Goal: Information Seeking & Learning: Find specific fact

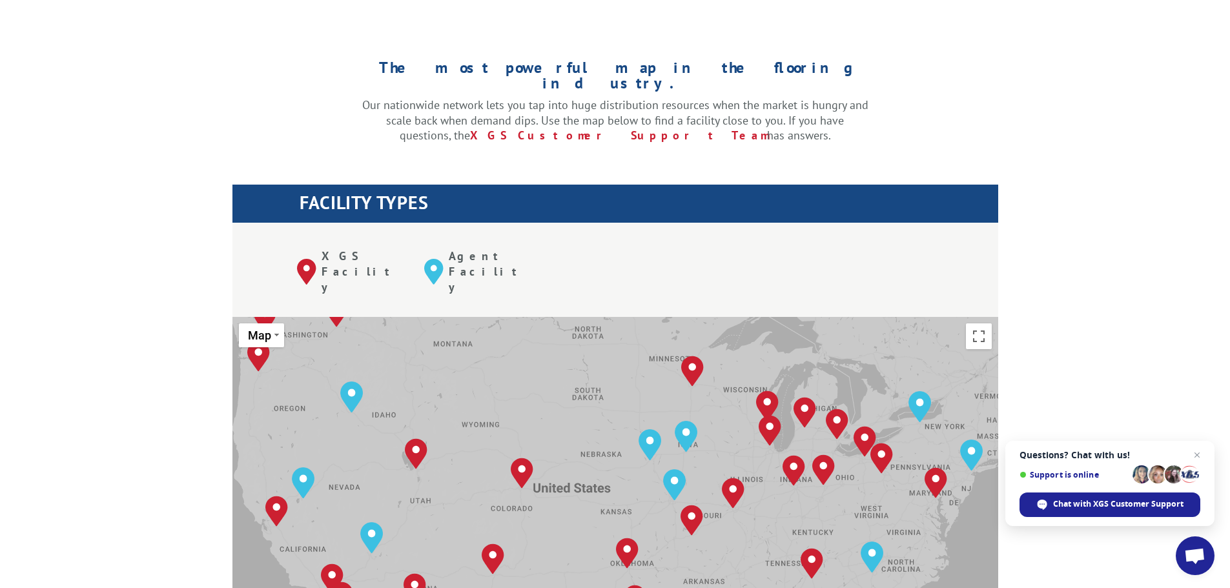
scroll to position [387, 0]
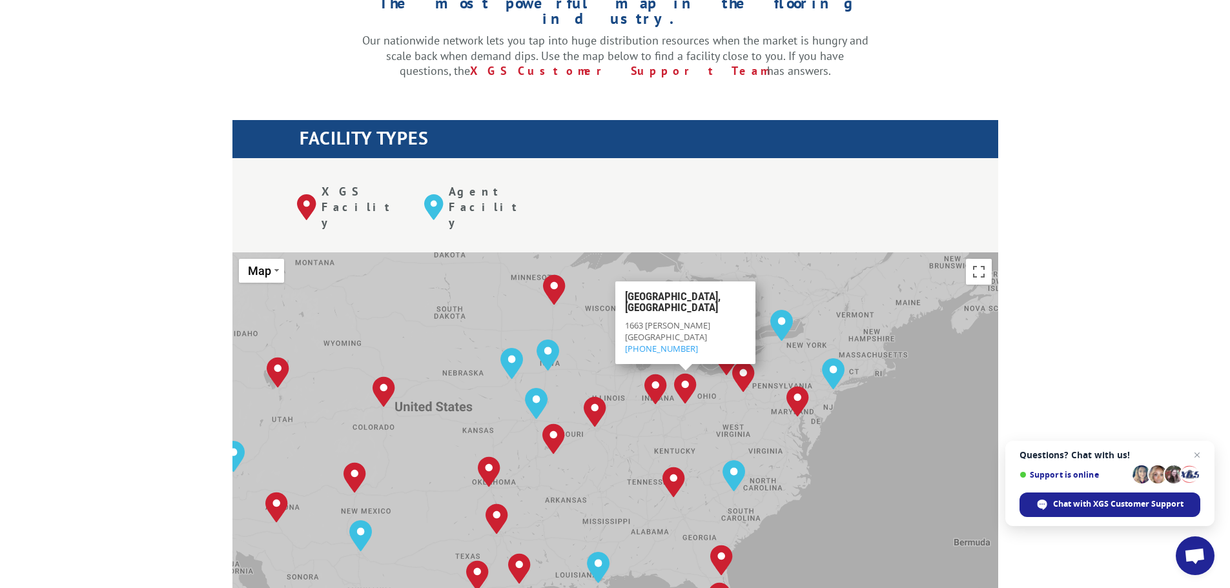
drag, startPoint x: 881, startPoint y: 424, endPoint x: 668, endPoint y: 351, distance: 224.6
click at [668, 351] on div "[GEOGRAPHIC_DATA], [GEOGRAPHIC_DATA] [GEOGRAPHIC_DATA], [GEOGRAPHIC_DATA] [GEOG…" at bounding box center [615, 464] width 766 height 425
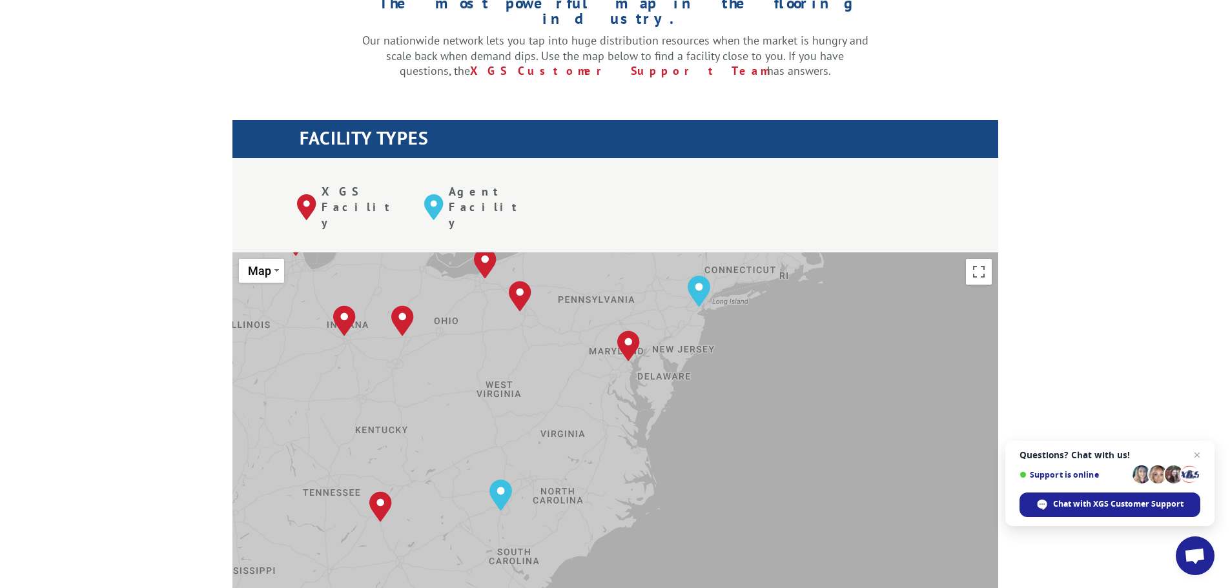
drag, startPoint x: 798, startPoint y: 442, endPoint x: 756, endPoint y: 276, distance: 171.1
click at [758, 277] on div "[GEOGRAPHIC_DATA], [GEOGRAPHIC_DATA] [GEOGRAPHIC_DATA], [GEOGRAPHIC_DATA] [GEOG…" at bounding box center [615, 464] width 766 height 425
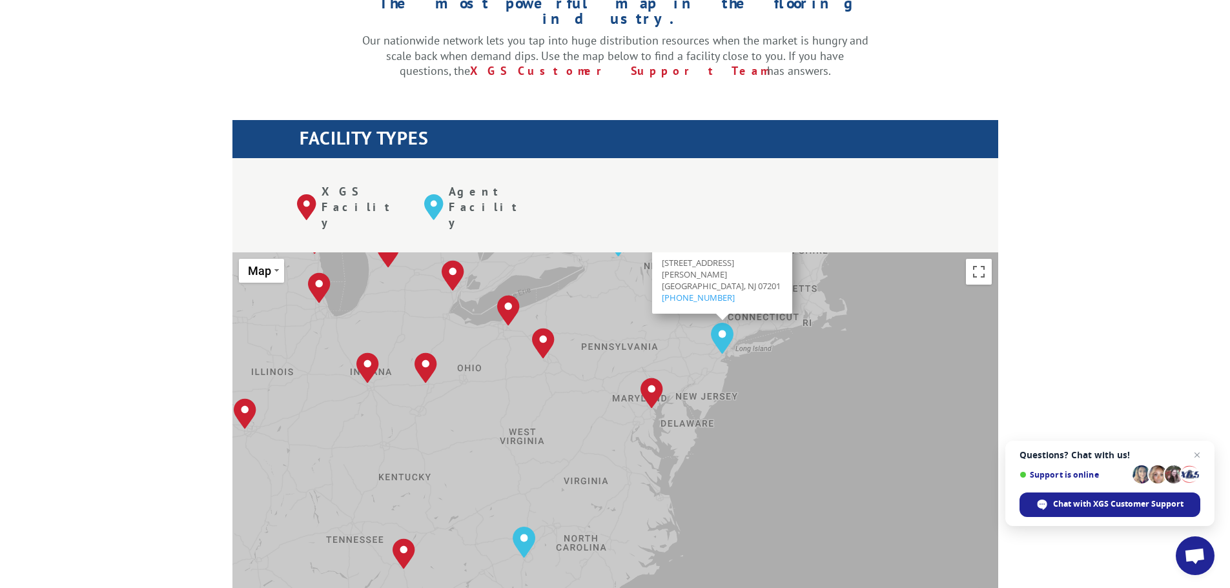
drag, startPoint x: 514, startPoint y: 380, endPoint x: 642, endPoint y: 298, distance: 151.9
click at [631, 307] on div "[GEOGRAPHIC_DATA], [GEOGRAPHIC_DATA] [GEOGRAPHIC_DATA], [GEOGRAPHIC_DATA] [GEOG…" at bounding box center [615, 464] width 766 height 425
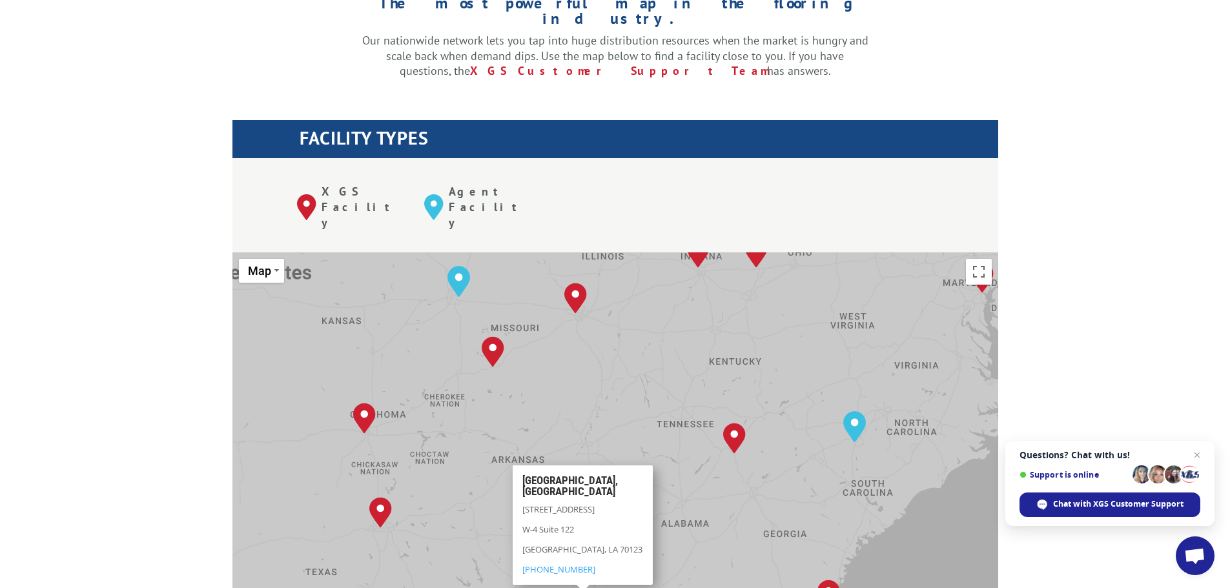
drag, startPoint x: 582, startPoint y: 294, endPoint x: 602, endPoint y: 382, distance: 90.7
click at [601, 381] on div "[GEOGRAPHIC_DATA], [GEOGRAPHIC_DATA] [GEOGRAPHIC_DATA], [GEOGRAPHIC_DATA] [GEOG…" at bounding box center [615, 464] width 766 height 425
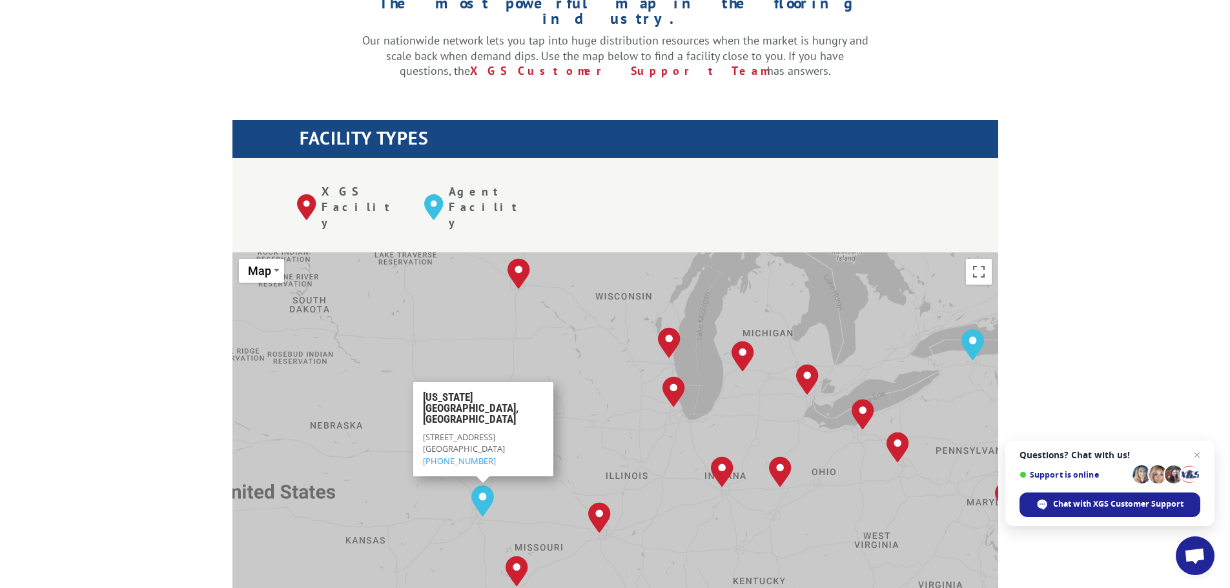
drag, startPoint x: 417, startPoint y: 314, endPoint x: 431, endPoint y: 466, distance: 152.4
click at [431, 466] on div "[GEOGRAPHIC_DATA], [GEOGRAPHIC_DATA] [GEOGRAPHIC_DATA], [GEOGRAPHIC_DATA] [GEOG…" at bounding box center [615, 464] width 766 height 425
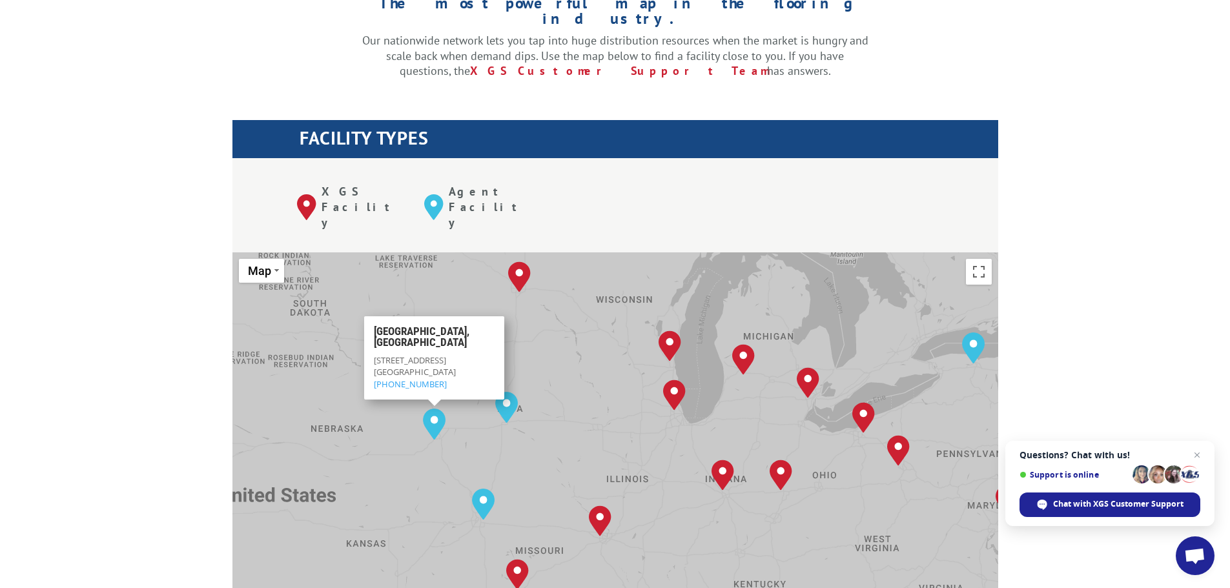
click at [372, 365] on div "[GEOGRAPHIC_DATA], [GEOGRAPHIC_DATA] [GEOGRAPHIC_DATA], [GEOGRAPHIC_DATA] [GEOG…" at bounding box center [615, 464] width 766 height 425
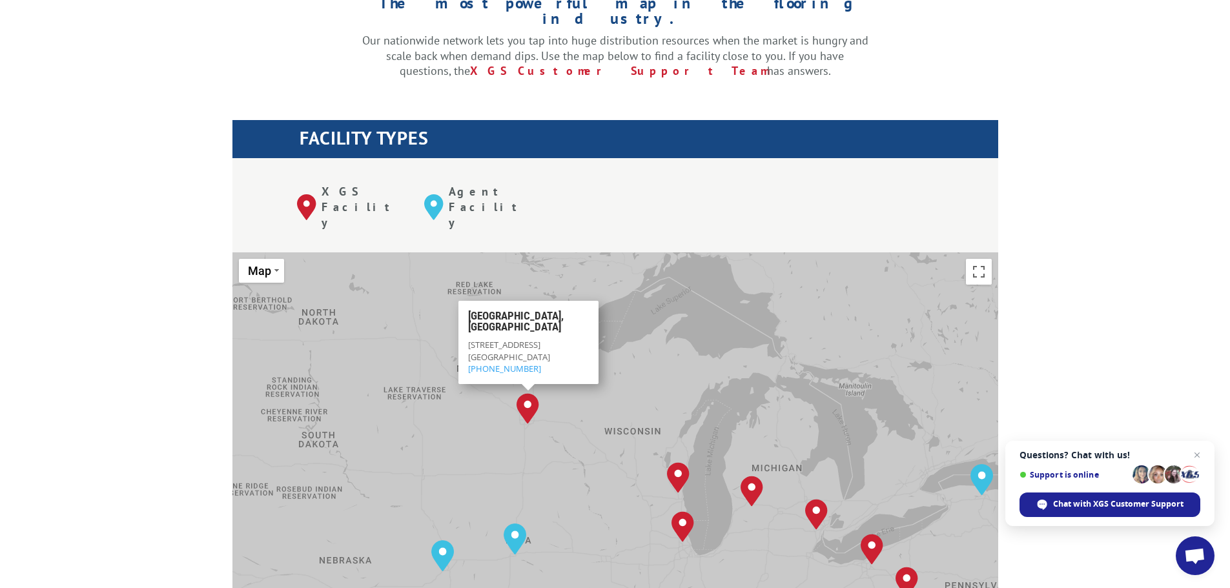
drag, startPoint x: 422, startPoint y: 349, endPoint x: 461, endPoint y: 436, distance: 95.6
click at [461, 436] on div "[GEOGRAPHIC_DATA], [GEOGRAPHIC_DATA] [GEOGRAPHIC_DATA], [GEOGRAPHIC_DATA] [GEOG…" at bounding box center [615, 464] width 766 height 425
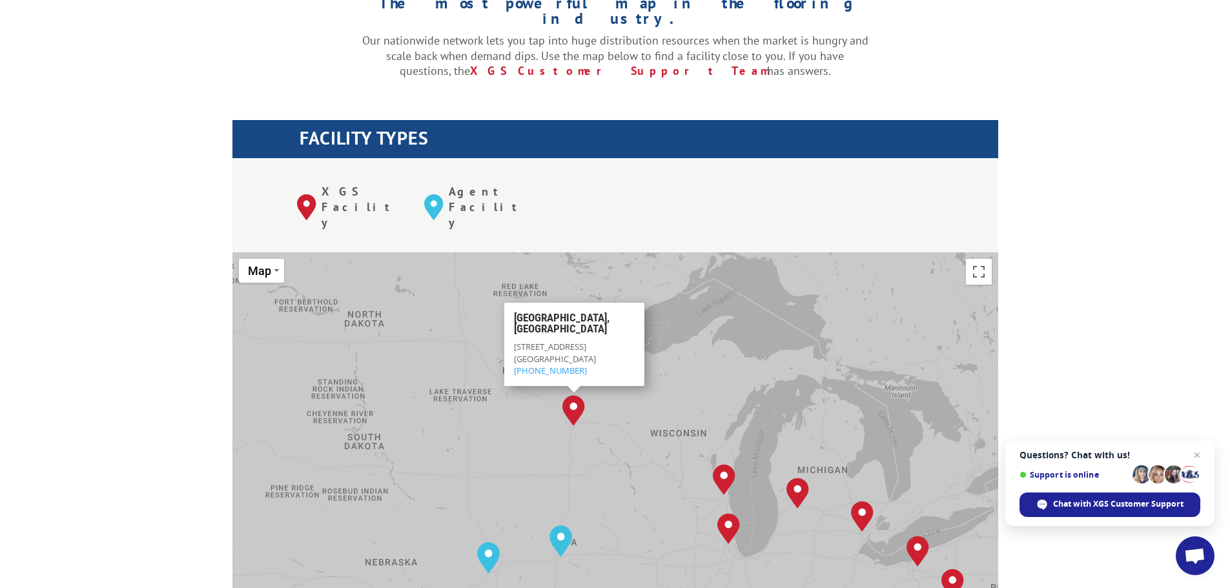
drag, startPoint x: 475, startPoint y: 385, endPoint x: 493, endPoint y: 332, distance: 56.2
click at [486, 344] on div "[GEOGRAPHIC_DATA], [GEOGRAPHIC_DATA] [GEOGRAPHIC_DATA], [GEOGRAPHIC_DATA] [GEOG…" at bounding box center [615, 464] width 766 height 425
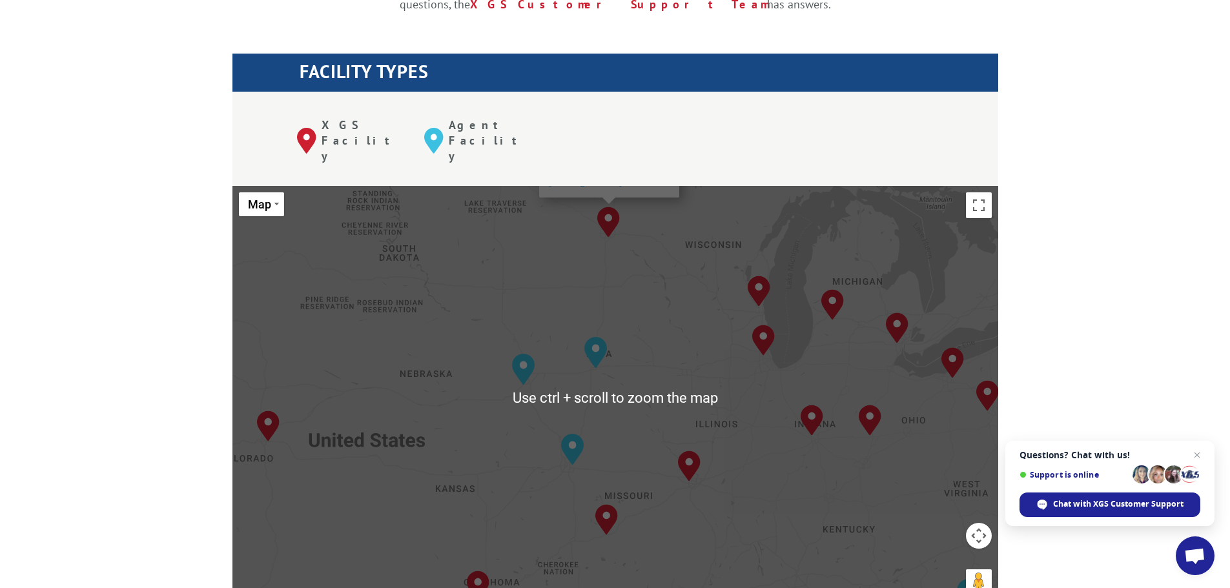
scroll to position [452, 0]
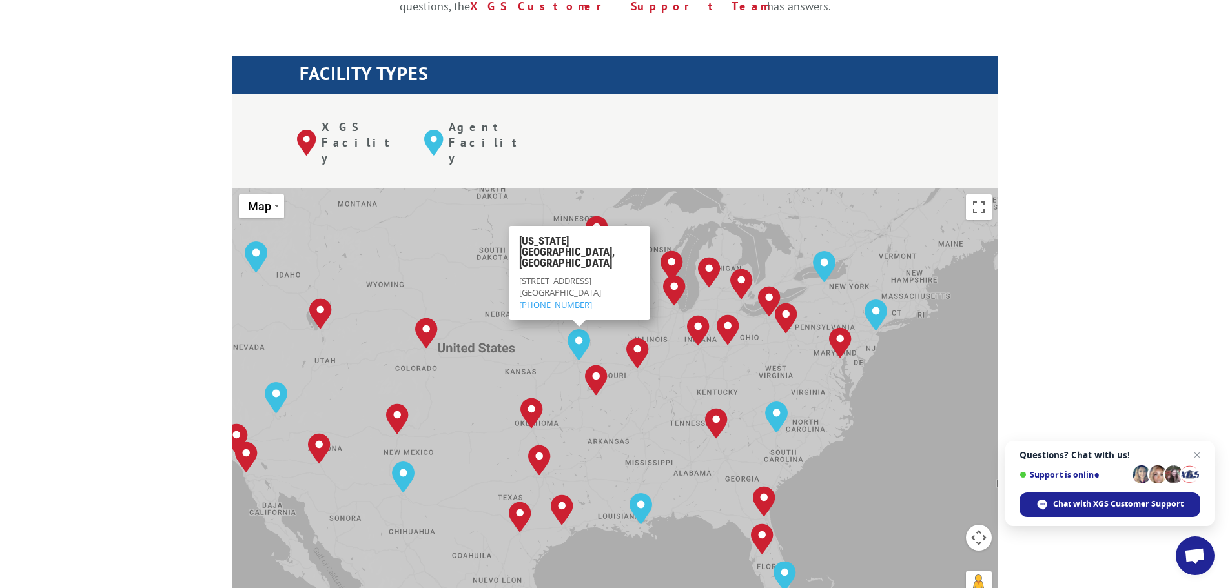
drag, startPoint x: 416, startPoint y: 417, endPoint x: 502, endPoint y: 307, distance: 139.9
click at [492, 320] on div "[GEOGRAPHIC_DATA], [GEOGRAPHIC_DATA] [GEOGRAPHIC_DATA], [GEOGRAPHIC_DATA] [GEOG…" at bounding box center [615, 400] width 766 height 425
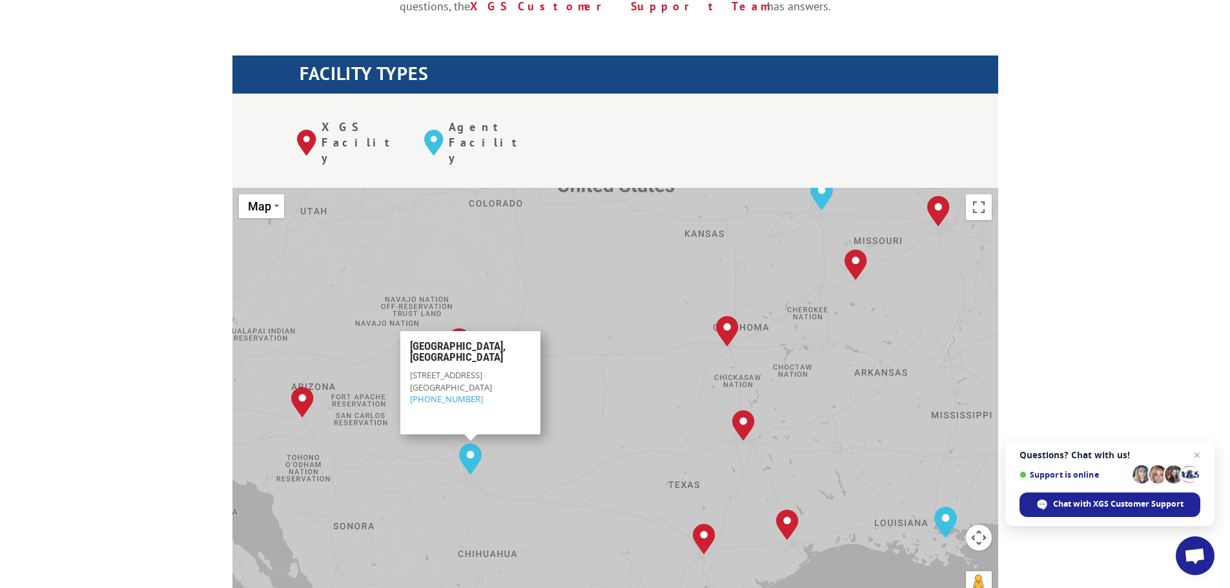
click at [616, 401] on div "[GEOGRAPHIC_DATA], [GEOGRAPHIC_DATA] [GEOGRAPHIC_DATA], [GEOGRAPHIC_DATA] [GEOG…" at bounding box center [615, 400] width 766 height 425
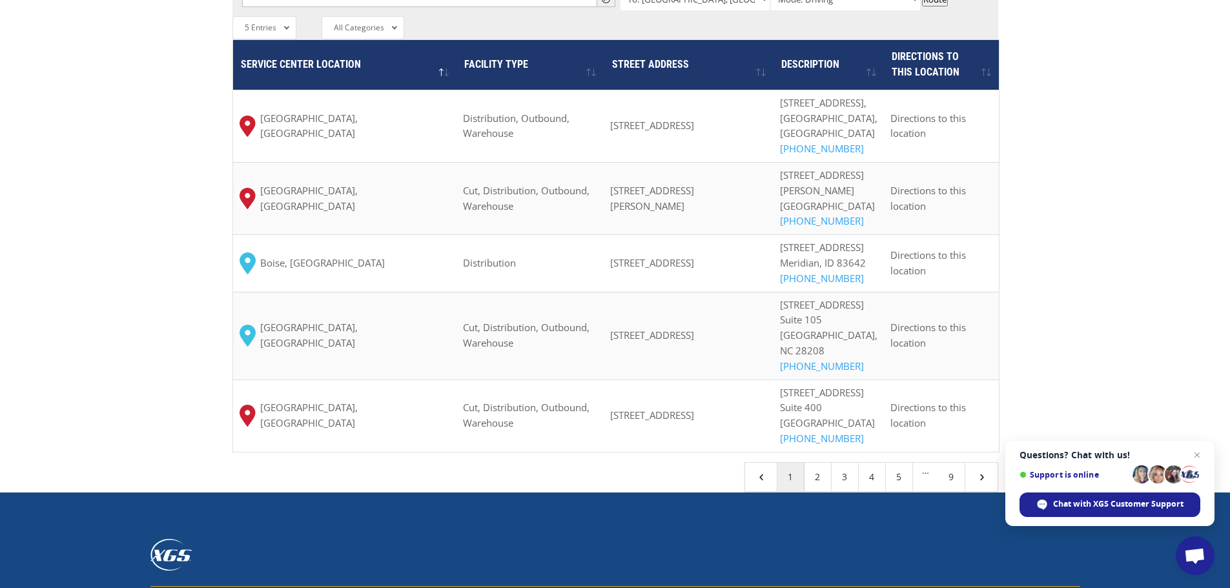
scroll to position [1162, 0]
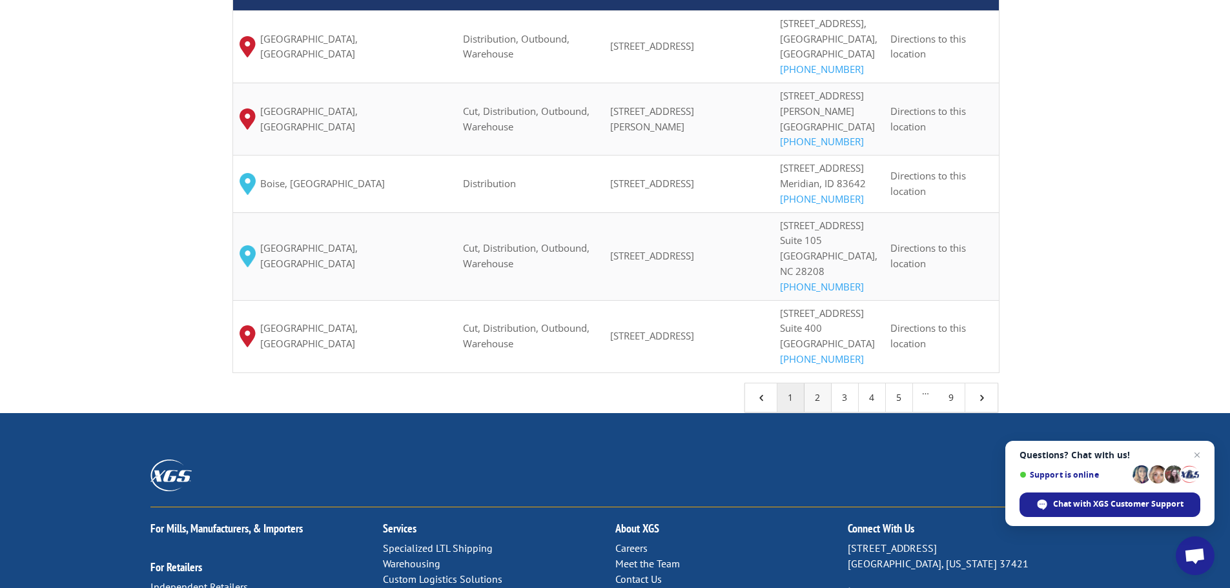
click at [809, 412] on link "2" at bounding box center [817, 397] width 27 height 28
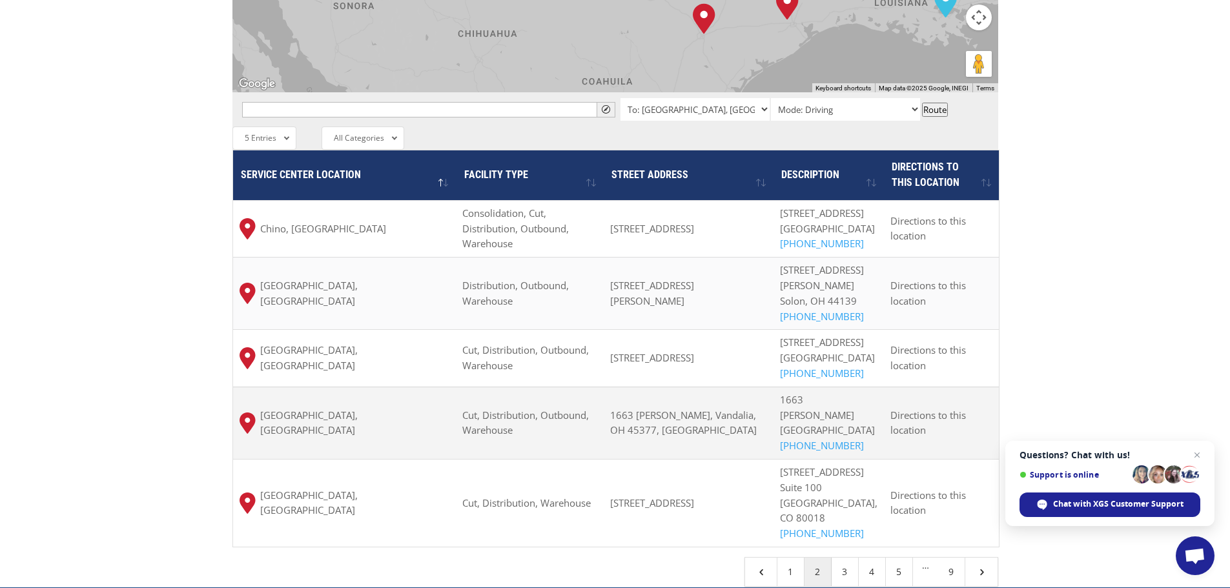
scroll to position [1033, 0]
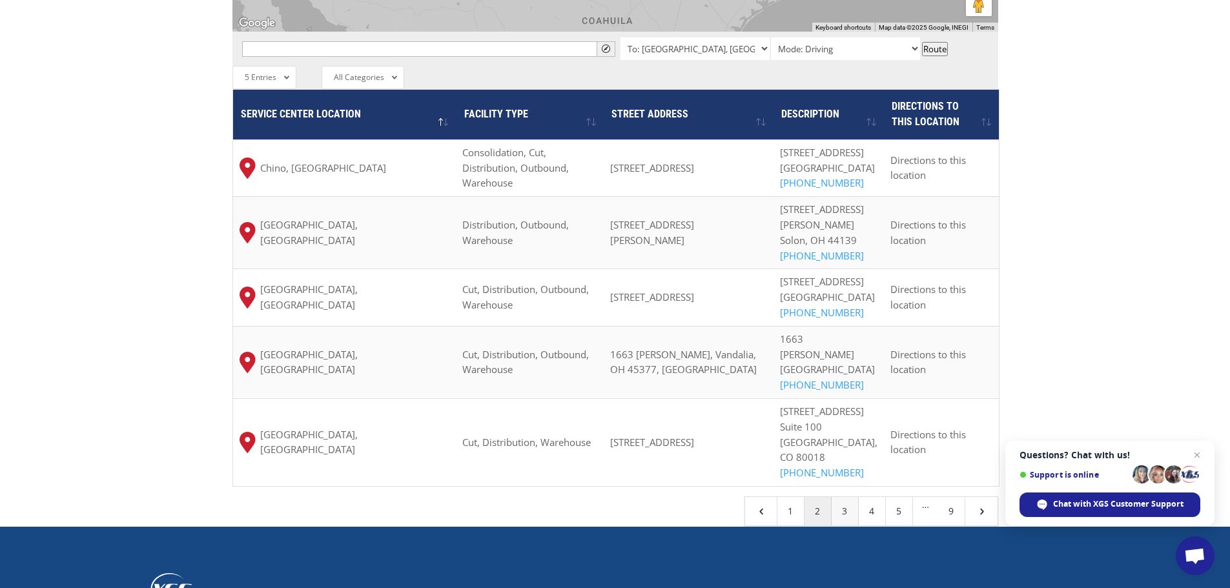
click at [845, 497] on link "3" at bounding box center [845, 511] width 27 height 28
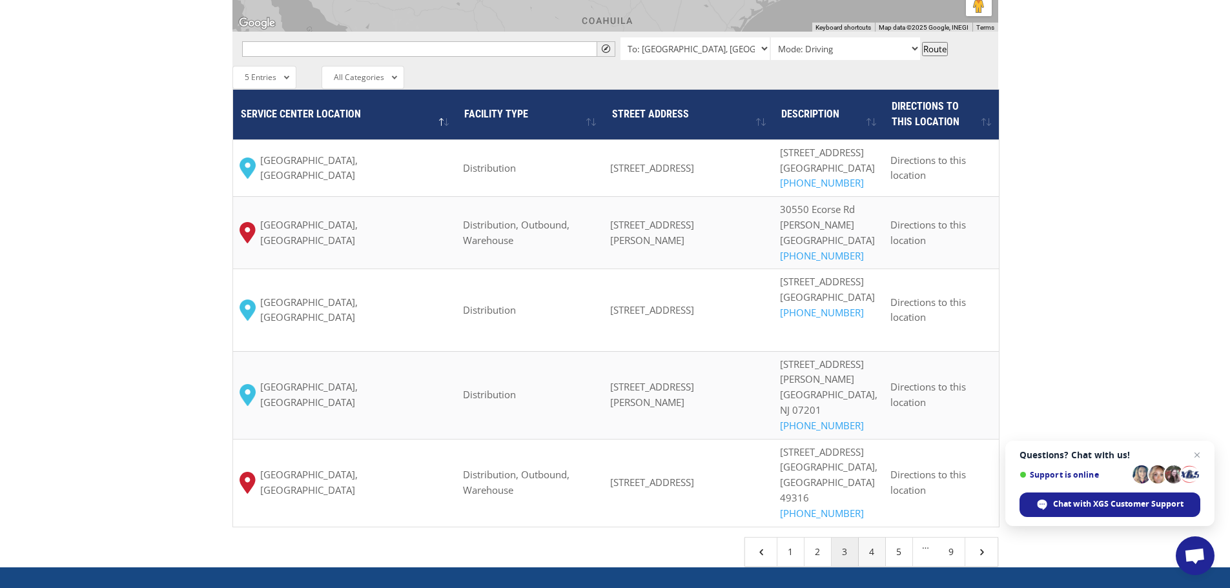
click at [878, 538] on link "4" at bounding box center [872, 552] width 27 height 28
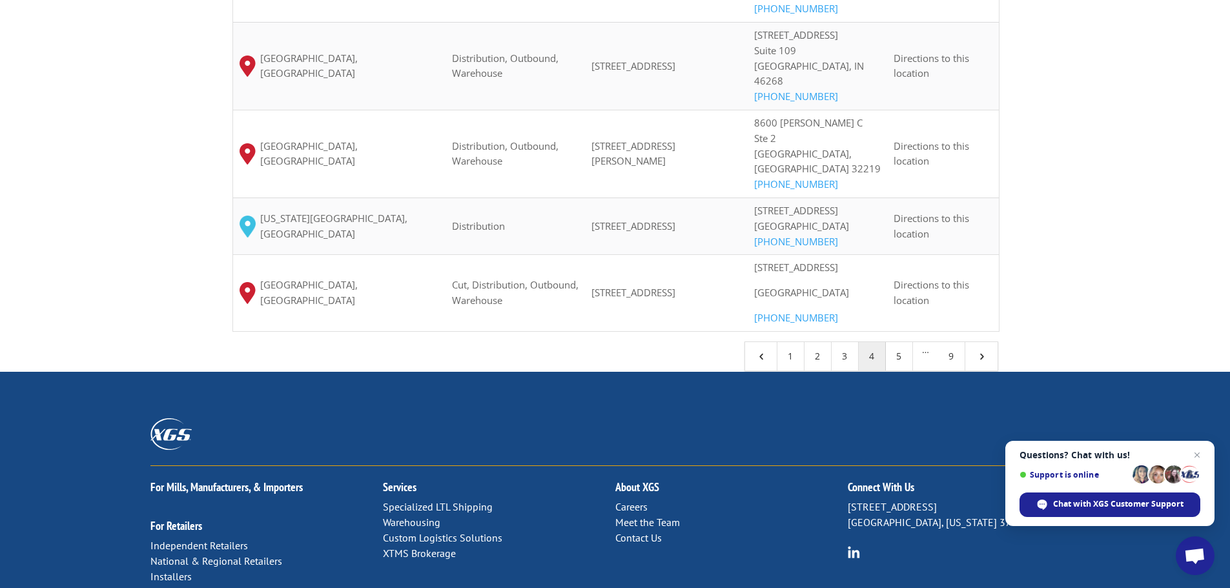
scroll to position [1227, 0]
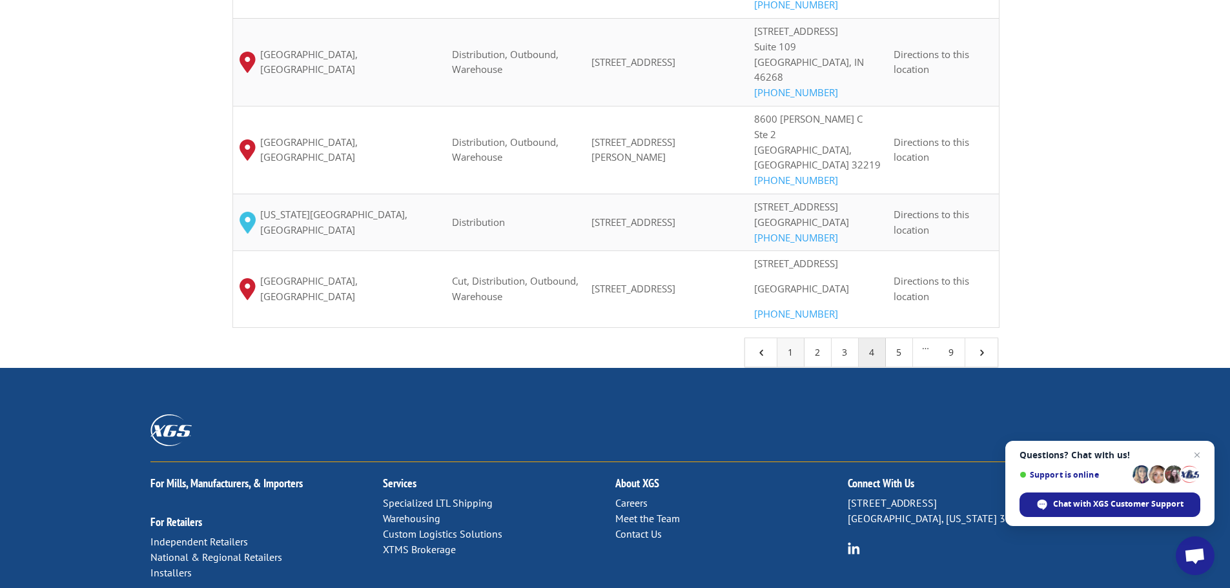
click at [793, 367] on link "1" at bounding box center [790, 352] width 27 height 28
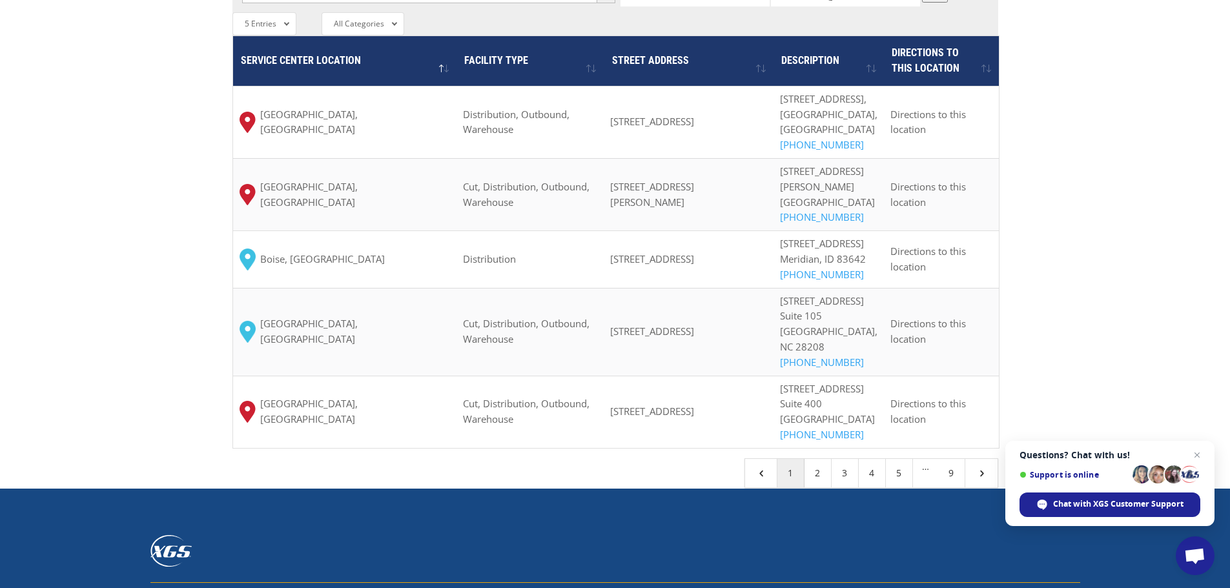
scroll to position [1097, 0]
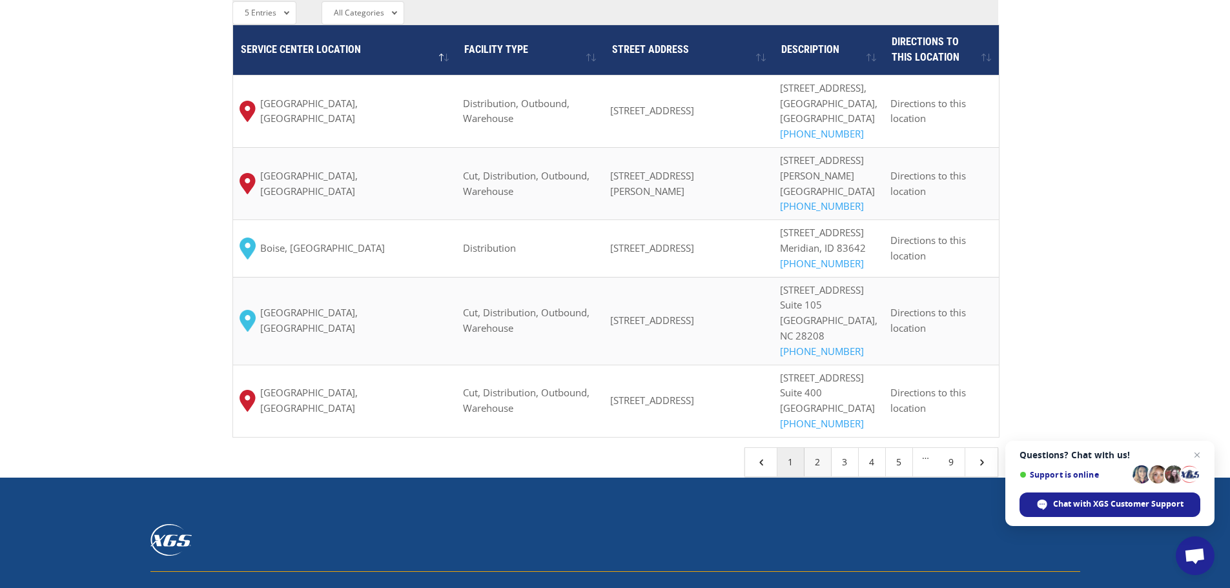
click at [822, 476] on link "2" at bounding box center [817, 462] width 27 height 28
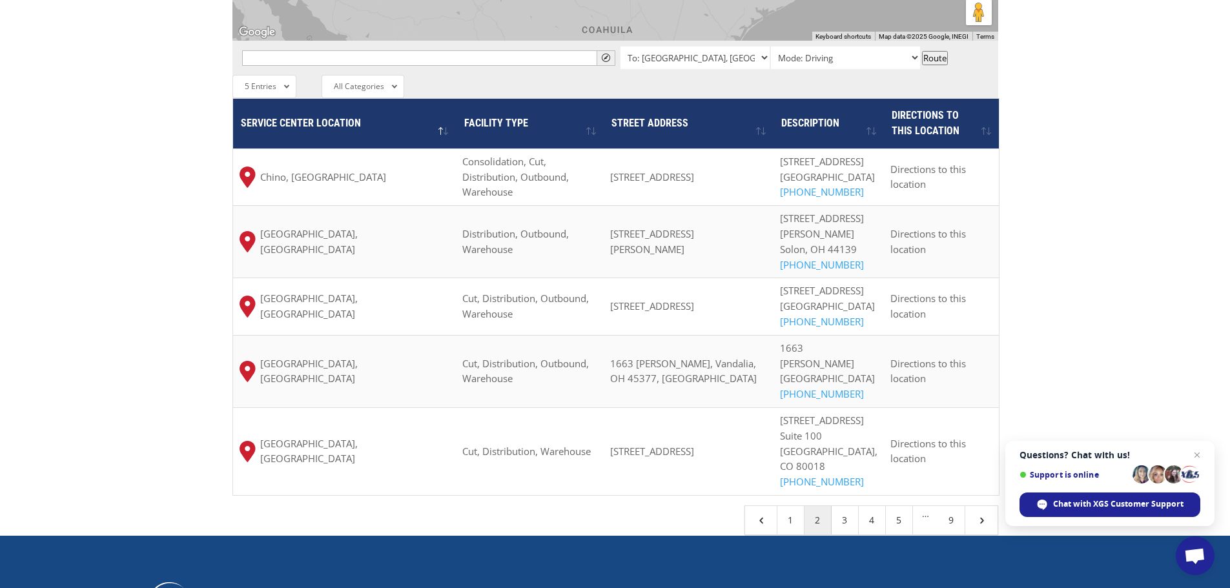
scroll to position [1033, 0]
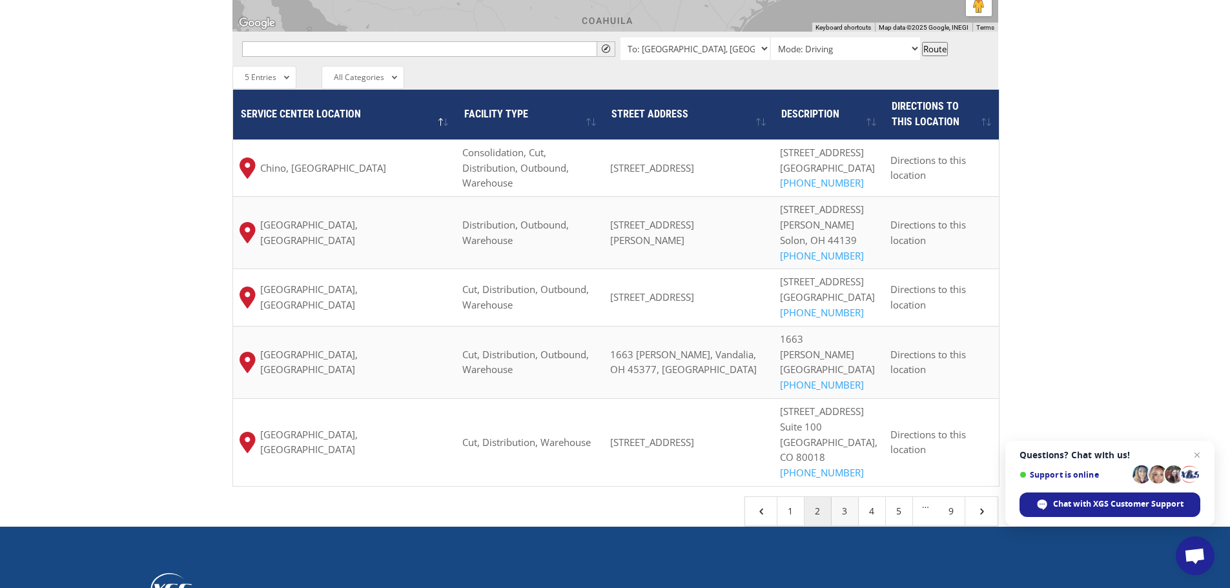
click at [848, 497] on link "3" at bounding box center [845, 511] width 27 height 28
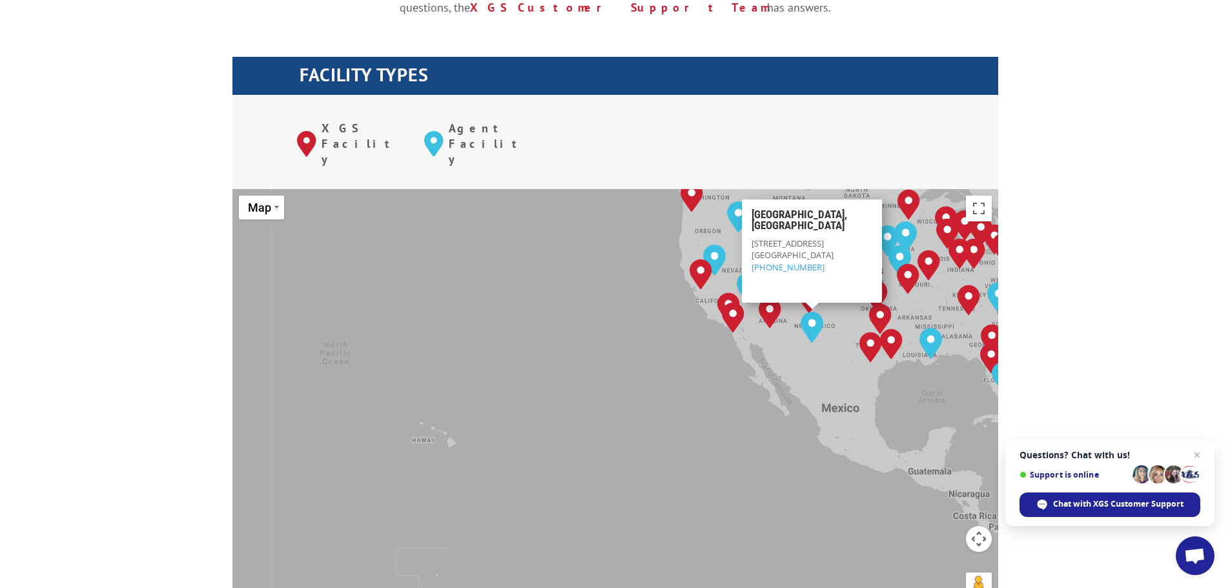
scroll to position [452, 0]
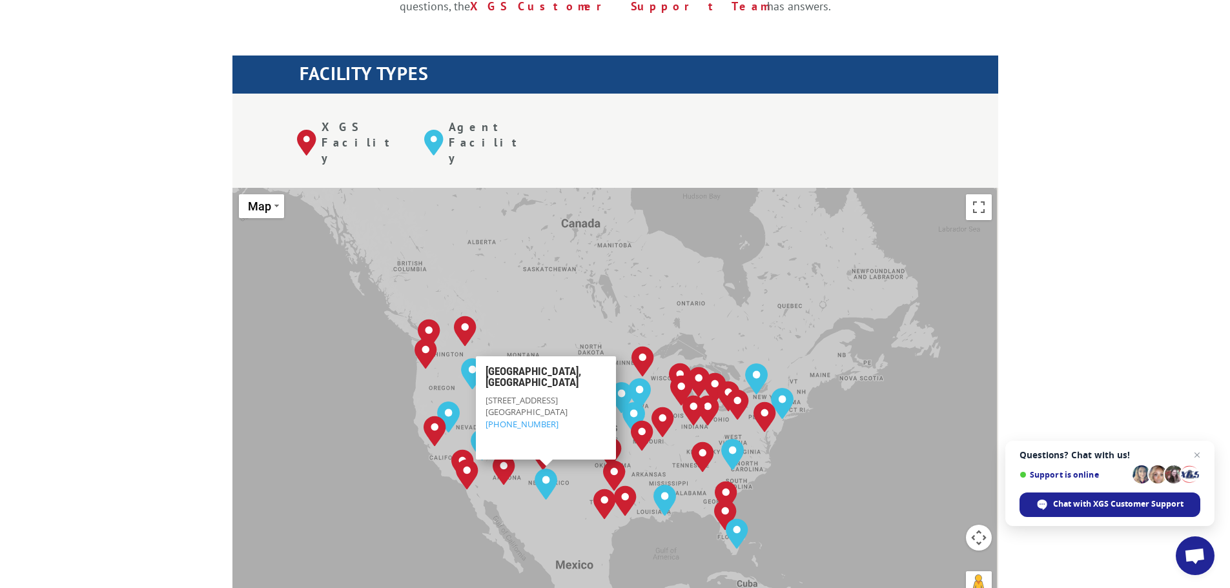
drag, startPoint x: 813, startPoint y: 410, endPoint x: 654, endPoint y: 497, distance: 181.2
click at [654, 497] on div "[GEOGRAPHIC_DATA], [GEOGRAPHIC_DATA] [GEOGRAPHIC_DATA], [GEOGRAPHIC_DATA] [GEOG…" at bounding box center [615, 400] width 766 height 425
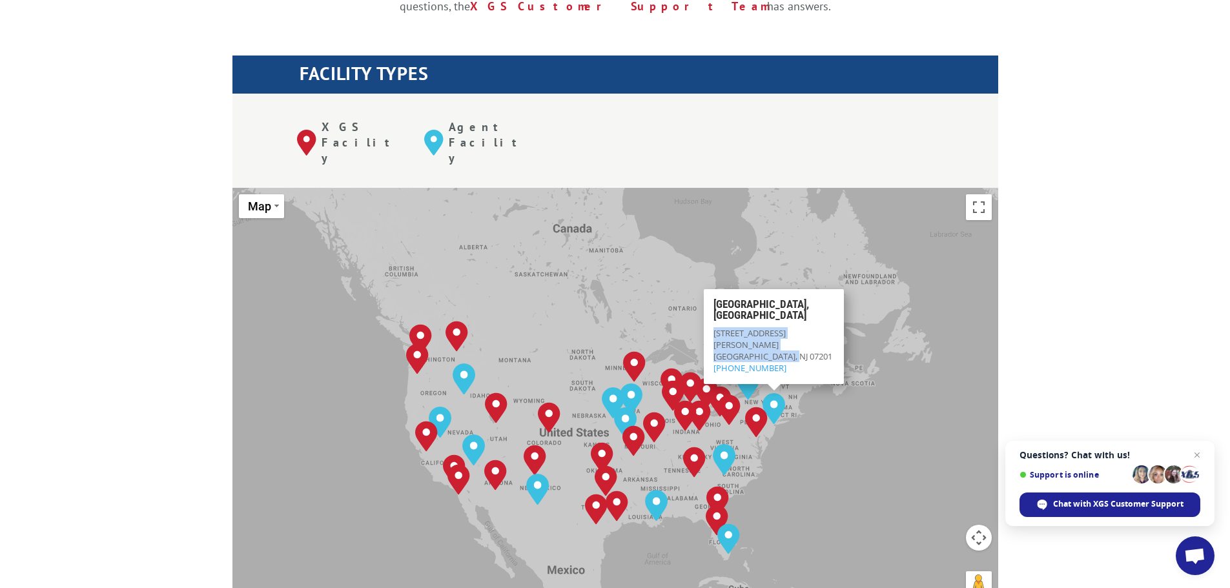
drag, startPoint x: 788, startPoint y: 293, endPoint x: 708, endPoint y: 283, distance: 80.1
click at [708, 289] on div "[GEOGRAPHIC_DATA], [GEOGRAPHIC_DATA] [STREET_ADDRESS][PERSON_NAME] (844) 947-74…" at bounding box center [774, 336] width 140 height 95
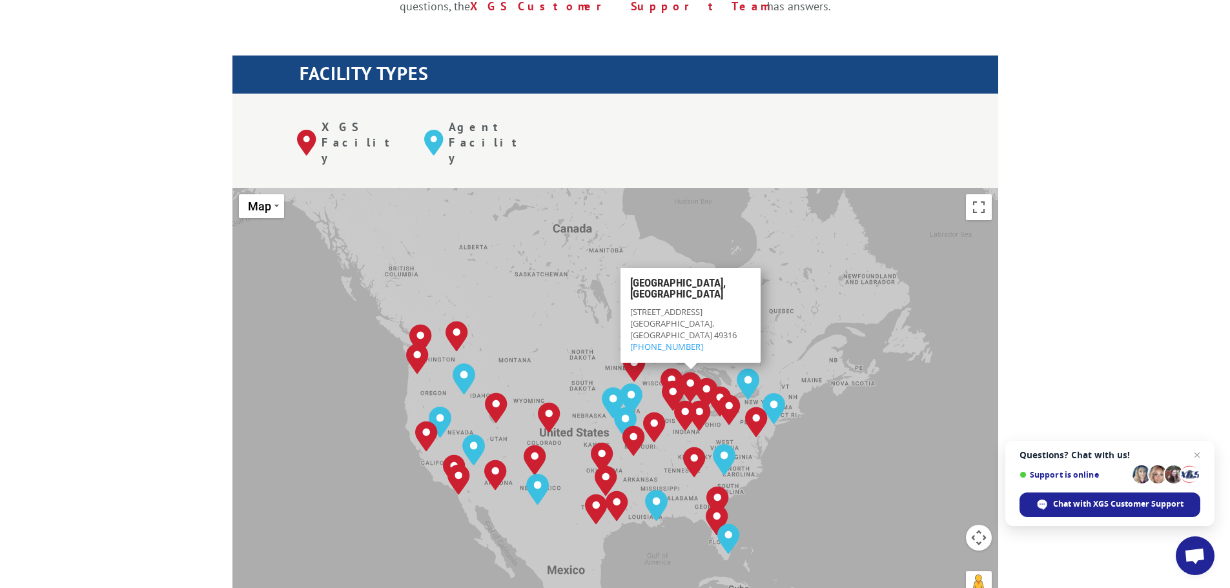
copy div "[STREET_ADDRESS][PERSON_NAME]"
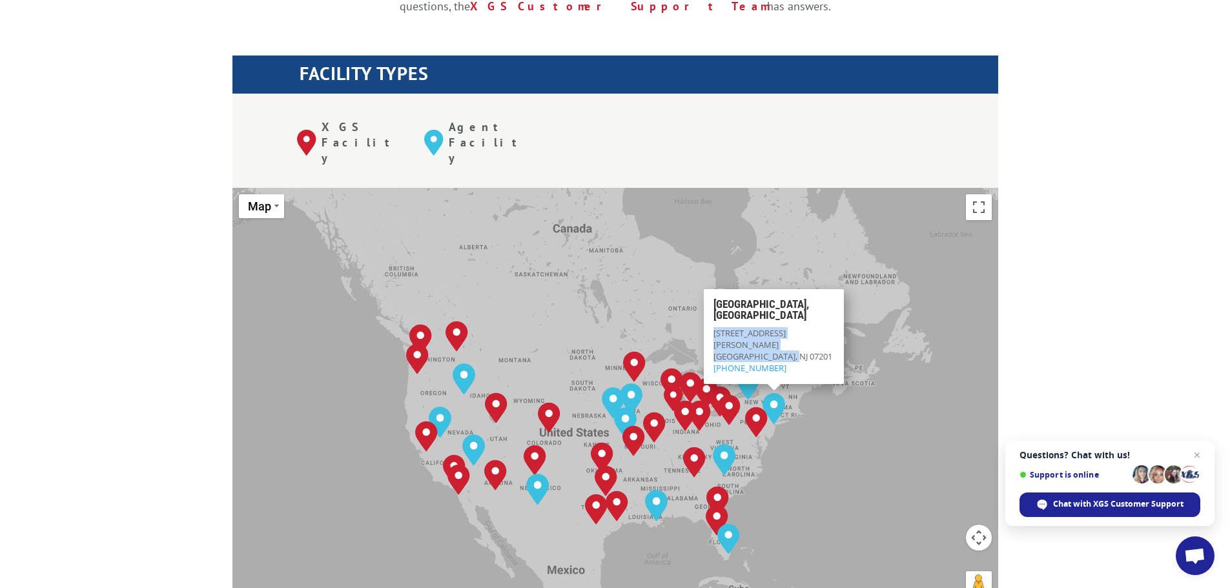
drag, startPoint x: 793, startPoint y: 294, endPoint x: 713, endPoint y: 279, distance: 80.9
click at [713, 327] on div "[STREET_ADDRESS][PERSON_NAME] (844) 947-7447" at bounding box center [773, 350] width 121 height 47
copy div "[STREET_ADDRESS][PERSON_NAME]"
